Goal: Information Seeking & Learning: Find specific fact

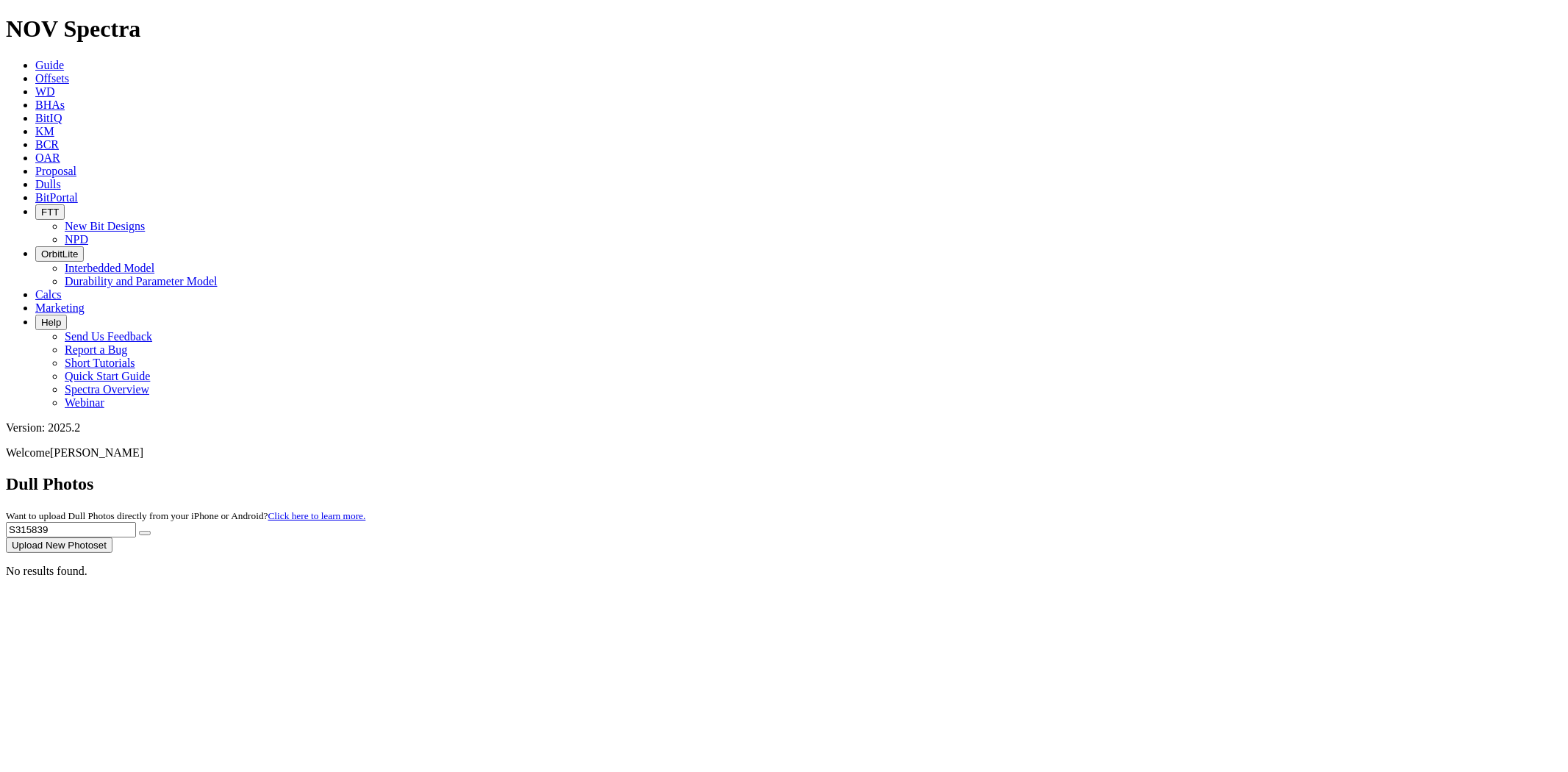
click at [1126, 474] on div "Dull Photos Want to upload Dull Photos directly from your iPhone or Android? Cl…" at bounding box center [784, 513] width 1556 height 79
click at [139, 531] on button "submit" at bounding box center [145, 533] width 12 height 4
drag, startPoint x: 1276, startPoint y: 59, endPoint x: 925, endPoint y: 82, distance: 351.8
click at [925, 474] on div "Dull Photos Want to upload Dull Photos directly from your iPhone or Android? Cl…" at bounding box center [784, 513] width 1556 height 79
paste input "1906"
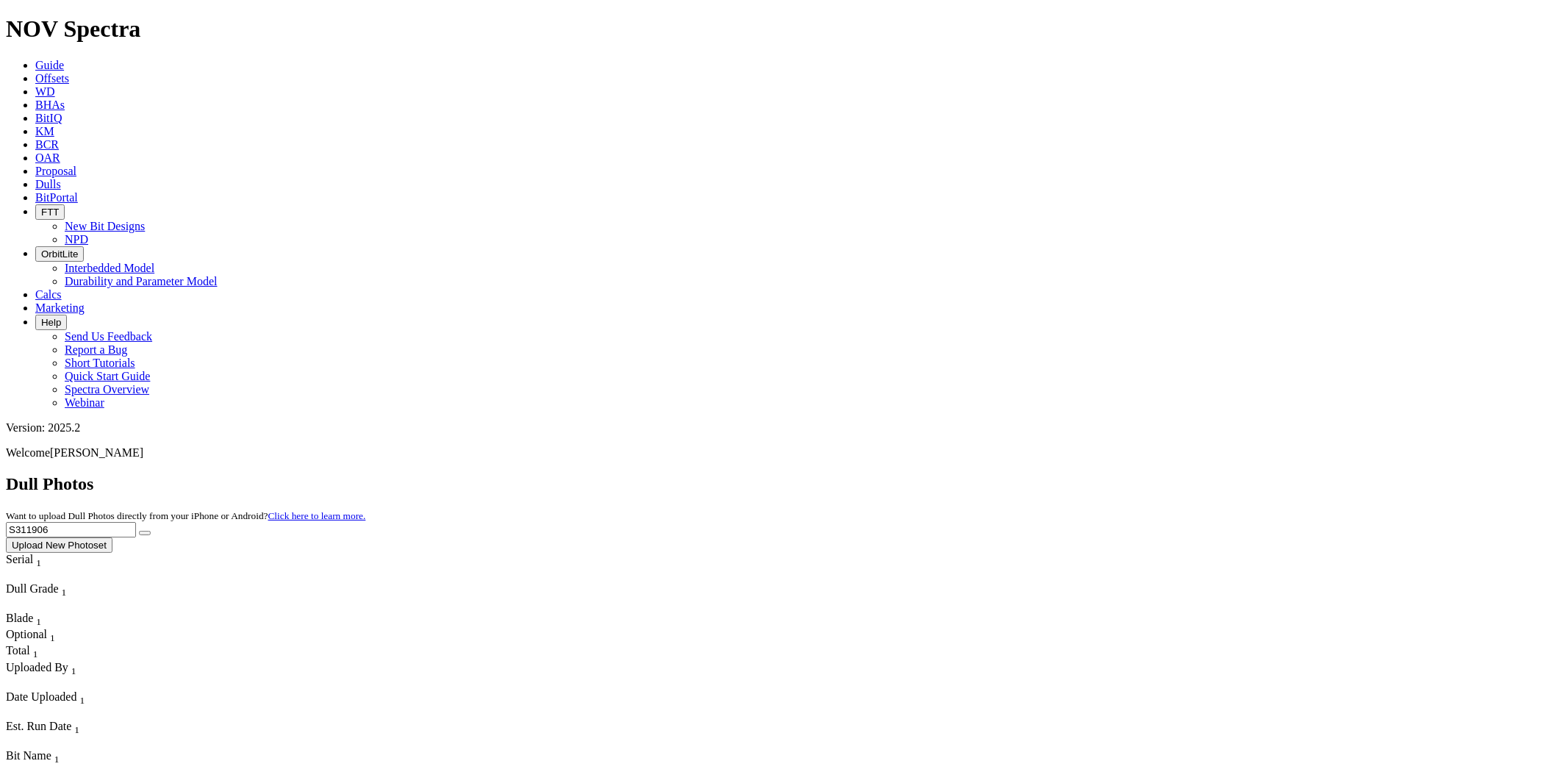
click at [139, 531] on button "submit" at bounding box center [145, 533] width 12 height 4
drag, startPoint x: 1273, startPoint y: 67, endPoint x: 1044, endPoint y: 68, distance: 229.0
click at [1044, 474] on div "Dull Photos Want to upload Dull Photos directly from your iPhone or Android? Cl…" at bounding box center [784, 513] width 1556 height 79
paste input "3877"
click at [139, 531] on button "submit" at bounding box center [145, 533] width 12 height 4
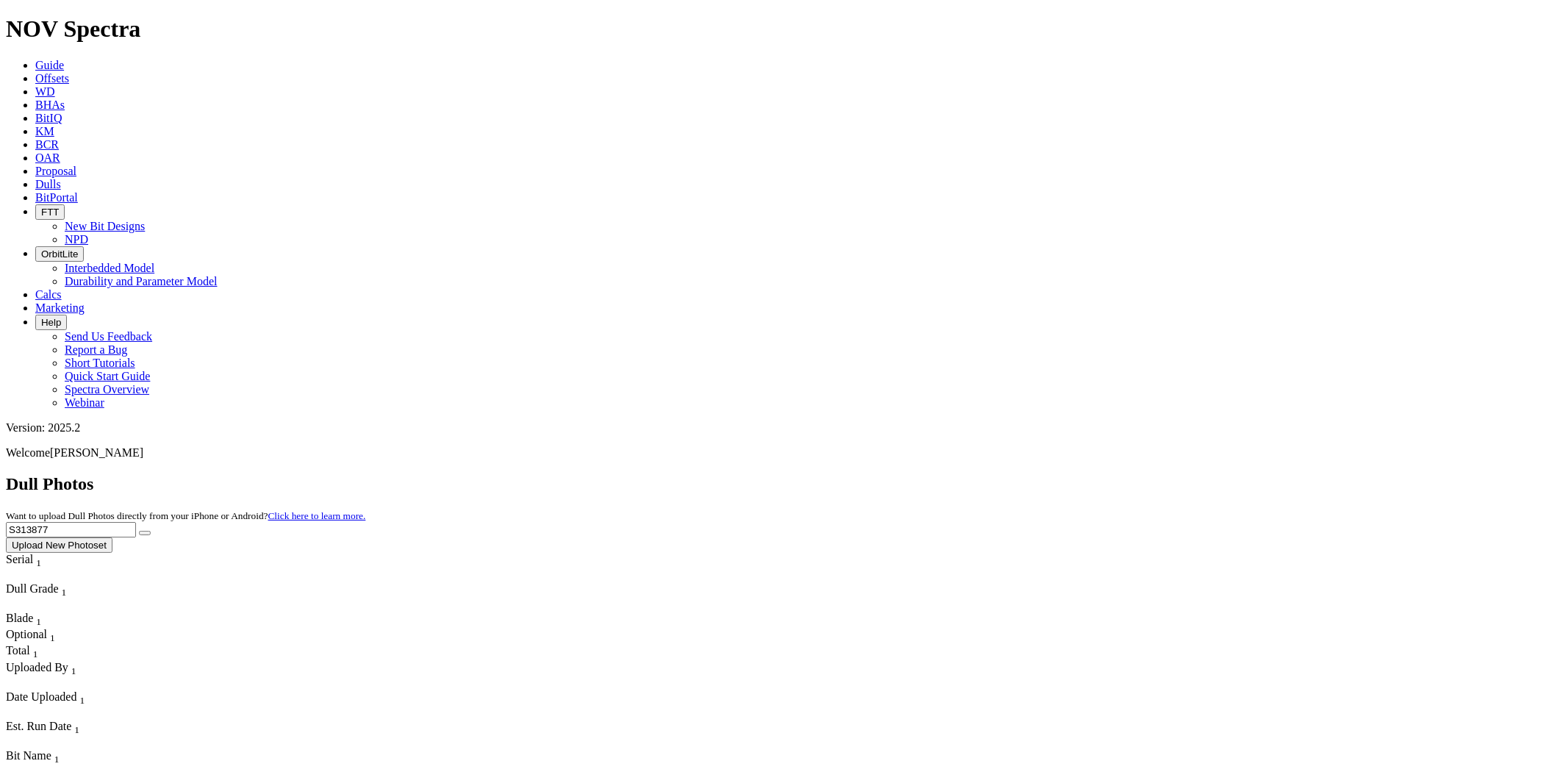
drag, startPoint x: 1305, startPoint y: 65, endPoint x: 906, endPoint y: 78, distance: 399.2
click at [906, 474] on div "Dull Photos Want to upload Dull Photos directly from your iPhone or Android? Cl…" at bounding box center [784, 513] width 1556 height 79
paste input "2575"
click at [139, 531] on button "submit" at bounding box center [145, 533] width 12 height 4
drag, startPoint x: 1296, startPoint y: 63, endPoint x: 870, endPoint y: 65, distance: 426.0
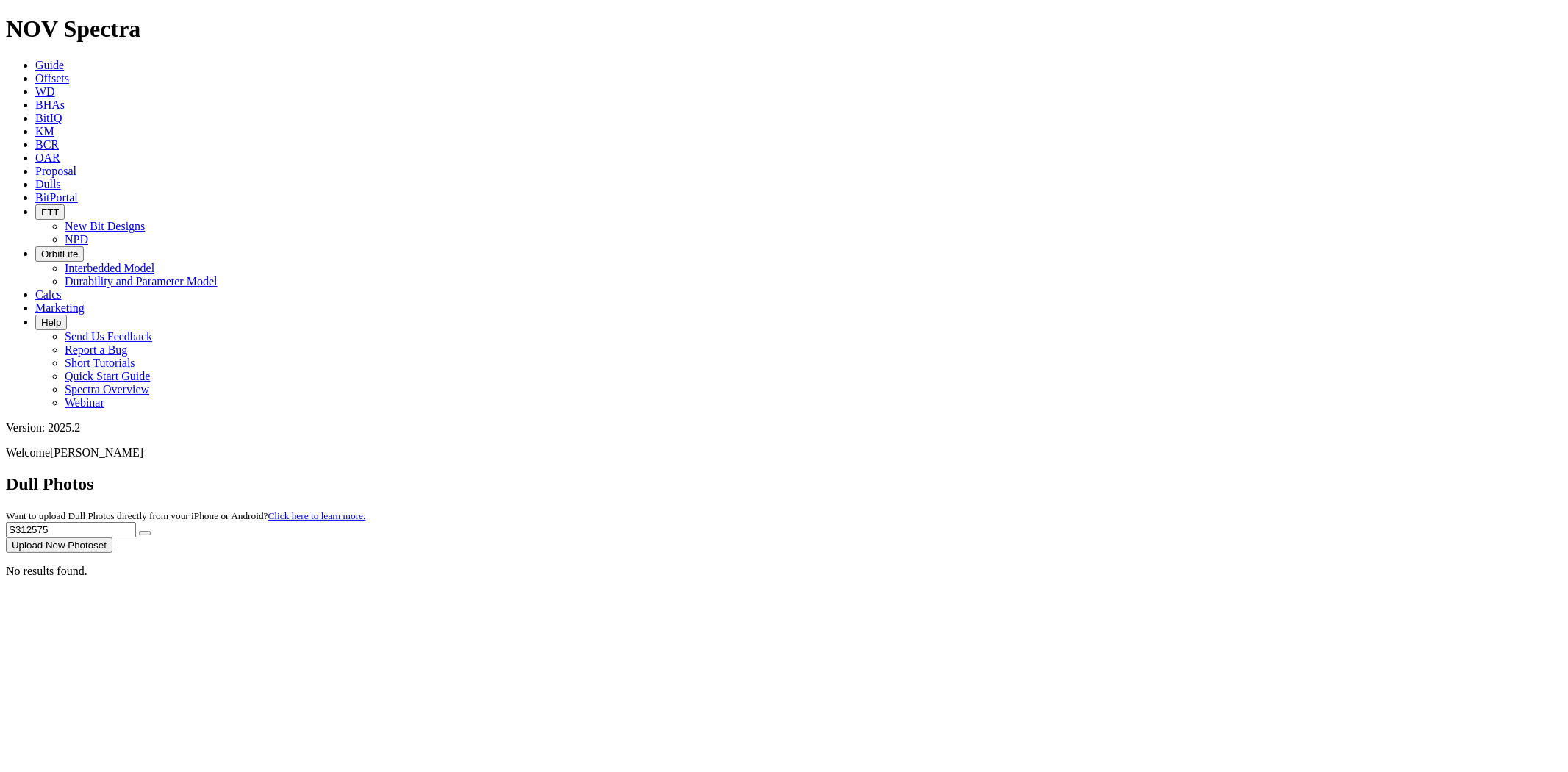
click at [871, 474] on div "Dull Photos Want to upload Dull Photos directly from your iPhone or Android? Cl…" at bounding box center [784, 513] width 1556 height 79
paste input "T313852"
type input "T313852"
click at [139, 531] on button "submit" at bounding box center [145, 533] width 12 height 4
